Goal: Task Accomplishment & Management: Use online tool/utility

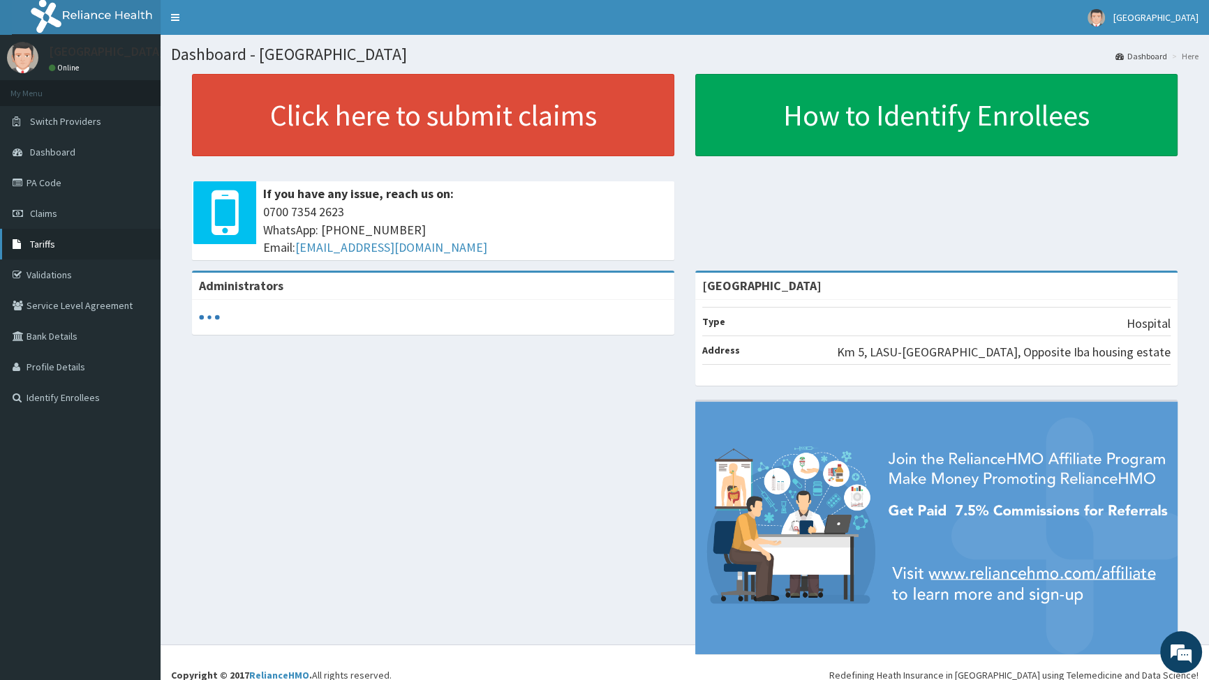
click at [40, 247] on span "Tariffs" at bounding box center [42, 244] width 25 height 13
click at [48, 148] on span "Dashboard" at bounding box center [52, 152] width 45 height 13
click at [77, 282] on link "Validations" at bounding box center [80, 275] width 160 height 31
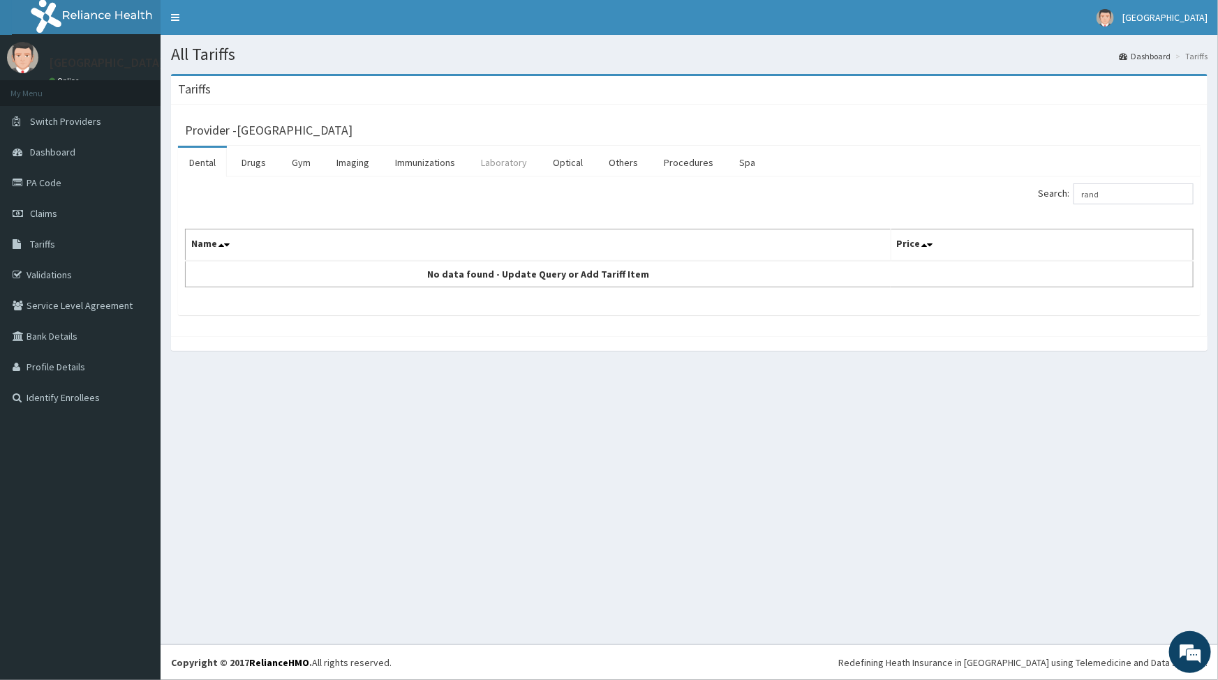
type input "rand"
click at [493, 164] on link "Laboratory" at bounding box center [504, 162] width 68 height 29
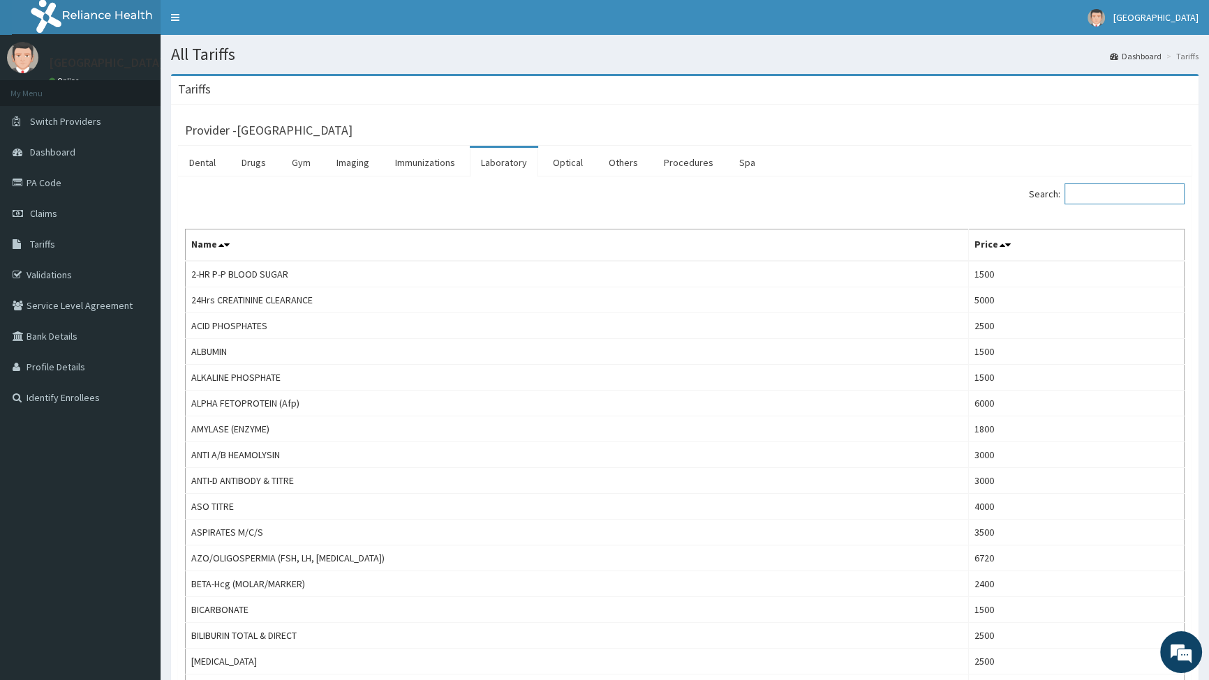
click at [1111, 202] on input "Search:" at bounding box center [1124, 194] width 120 height 21
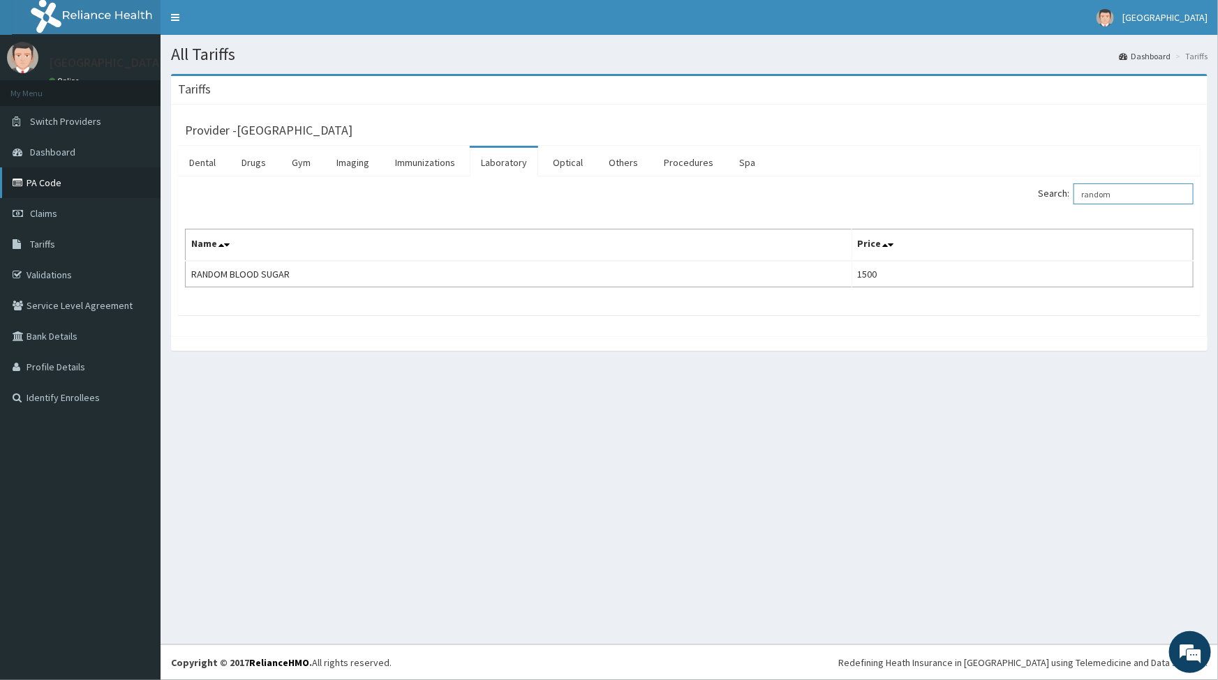
type input "random"
click at [60, 185] on link "PA Code" at bounding box center [80, 182] width 160 height 31
